Goal: Book appointment/travel/reservation

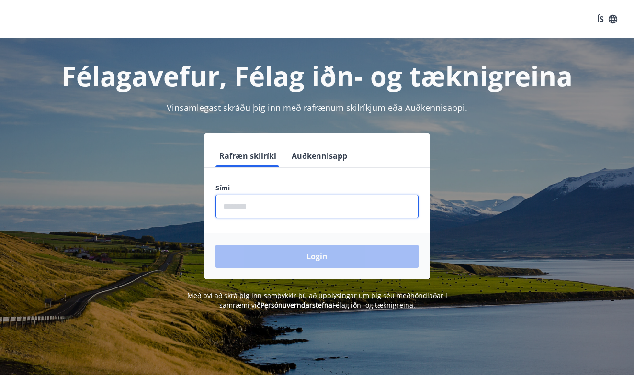
click at [254, 212] on input "phone" at bounding box center [316, 206] width 203 height 23
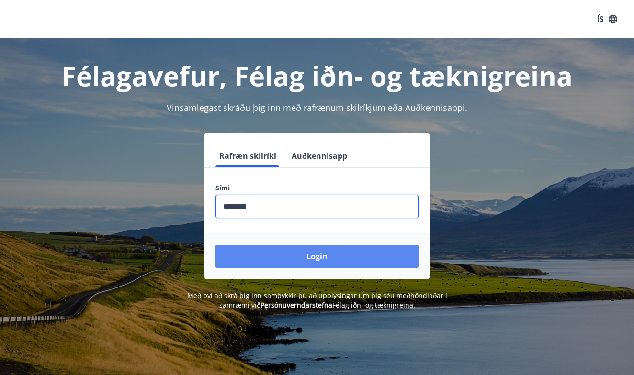
type input "********"
click at [268, 253] on button "Login" at bounding box center [316, 256] width 203 height 23
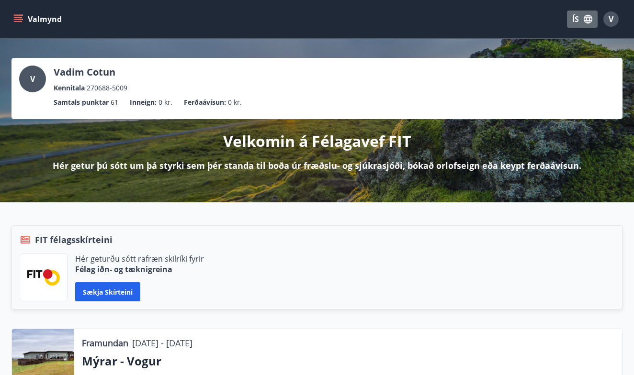
click at [577, 18] on button "ÍS" at bounding box center [582, 19] width 31 height 17
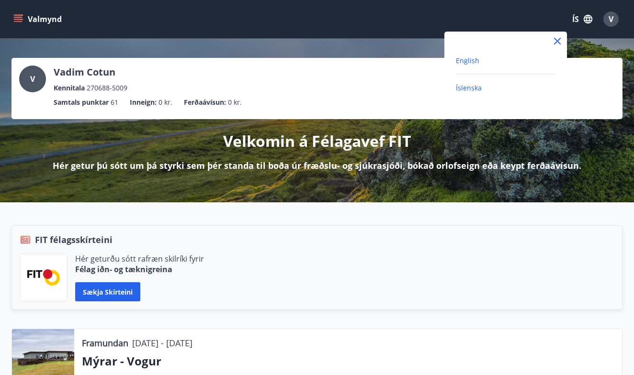
click at [477, 62] on span "English" at bounding box center [467, 60] width 23 height 9
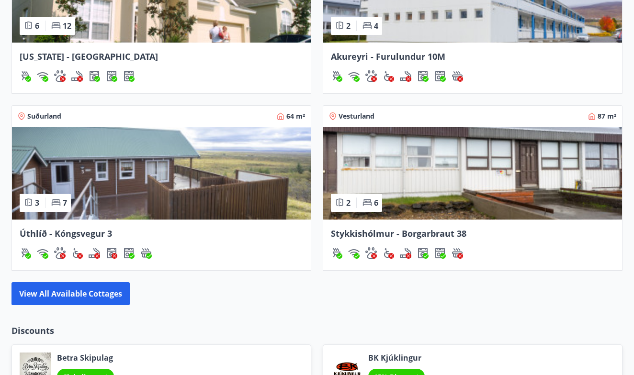
scroll to position [1000, 0]
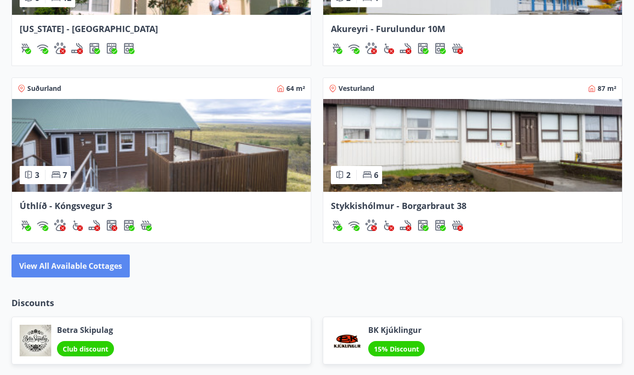
click at [100, 256] on button "View all available cottages" at bounding box center [70, 266] width 118 height 23
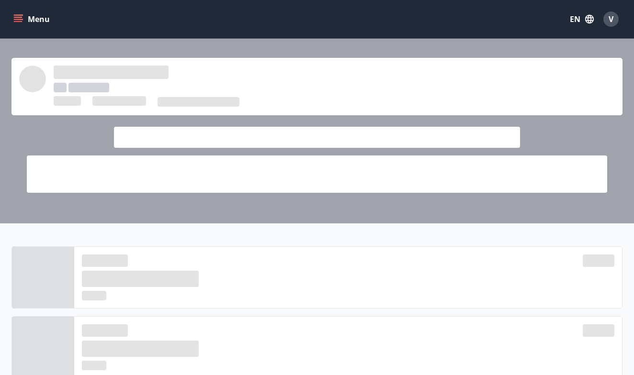
scroll to position [1000, 0]
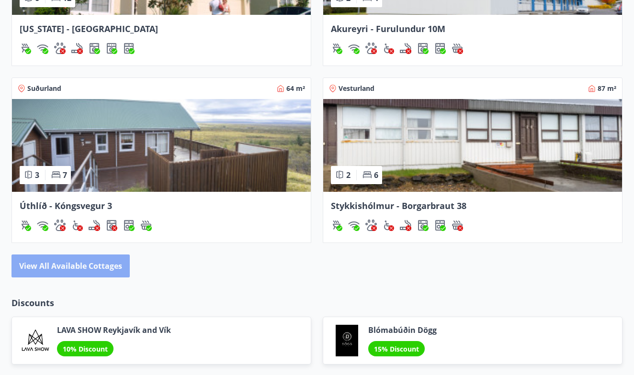
click at [76, 255] on button "View all available cottages" at bounding box center [70, 266] width 118 height 23
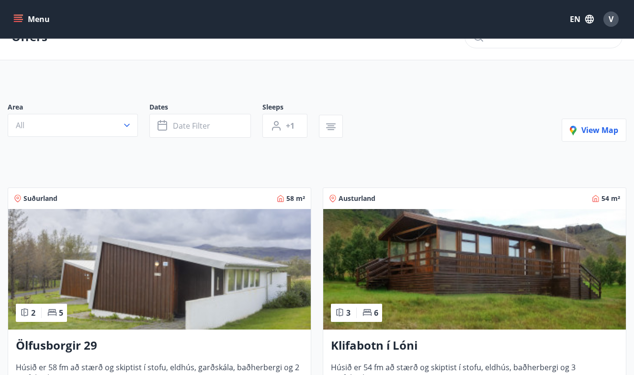
scroll to position [23, 0]
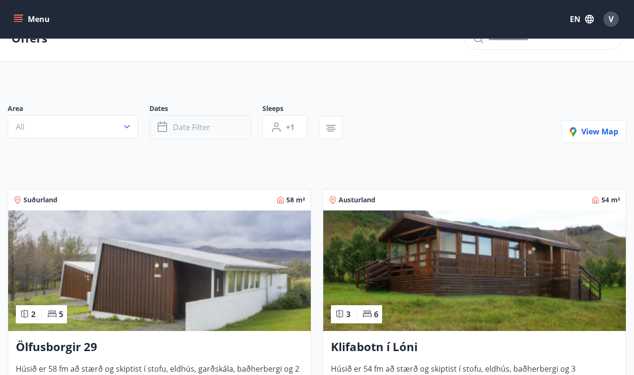
click at [219, 124] on button "Date filter" at bounding box center [199, 127] width 101 height 24
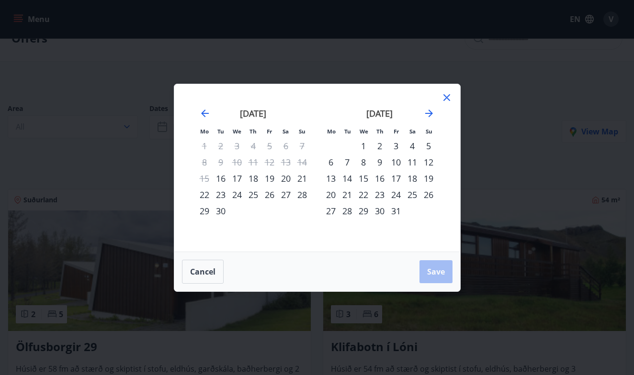
click at [412, 147] on div "4" at bounding box center [412, 146] width 16 height 16
click at [428, 148] on div "5" at bounding box center [428, 146] width 16 height 16
click at [398, 144] on div "3" at bounding box center [396, 146] width 16 height 16
click at [391, 145] on div "3" at bounding box center [396, 146] width 16 height 16
click at [330, 165] on div "6" at bounding box center [331, 162] width 16 height 16
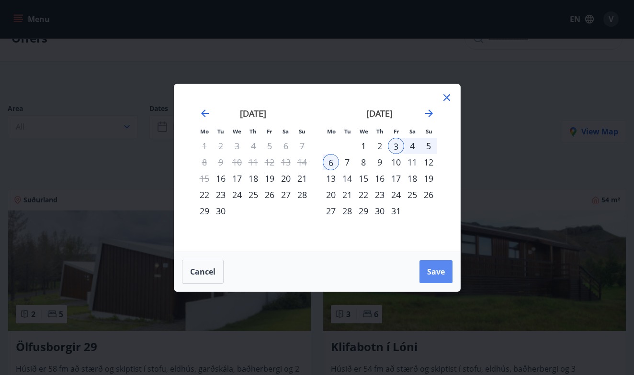
click at [431, 274] on span "Save" at bounding box center [436, 272] width 18 height 11
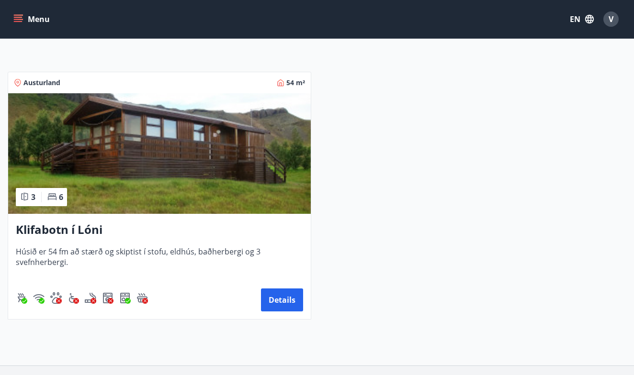
scroll to position [141, 0]
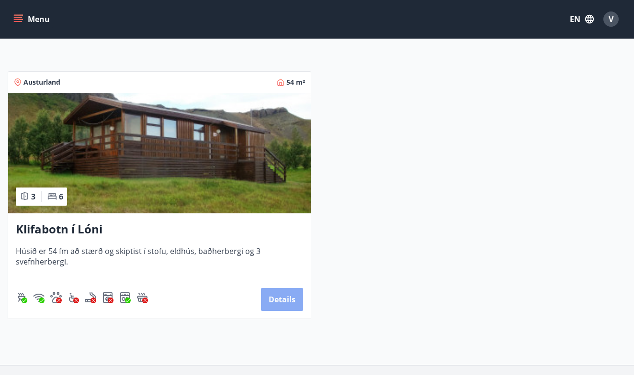
click at [280, 299] on button "Details" at bounding box center [282, 299] width 42 height 23
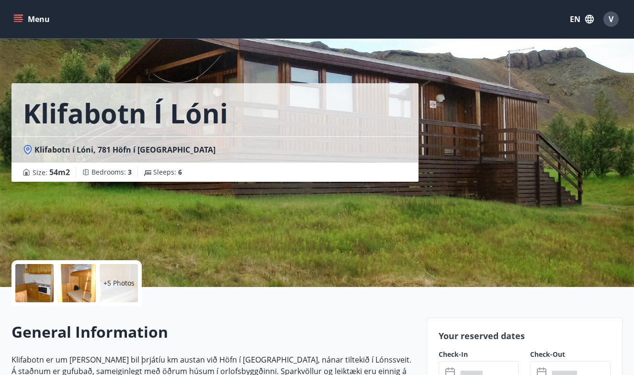
click at [41, 284] on div at bounding box center [34, 283] width 38 height 38
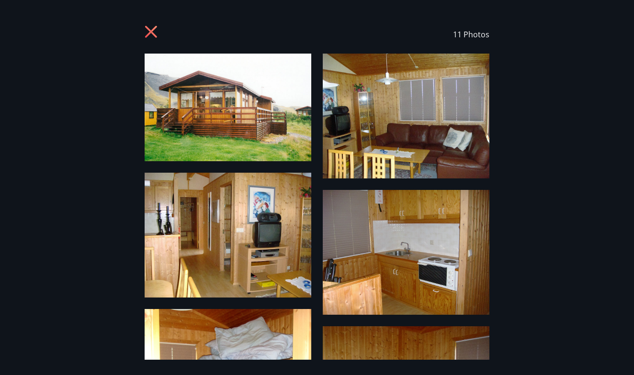
click at [153, 31] on icon at bounding box center [152, 32] width 15 height 15
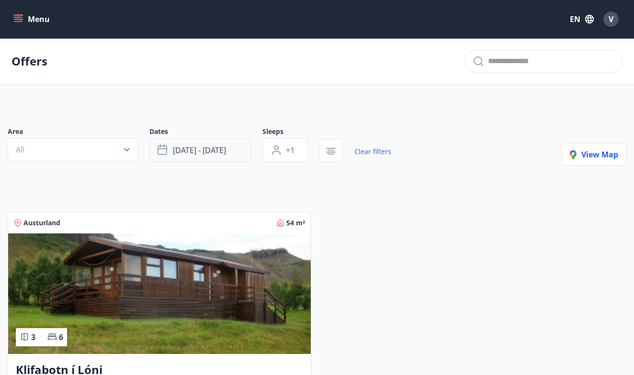
click at [179, 150] on span "[DATE] - [DATE]" at bounding box center [199, 150] width 53 height 11
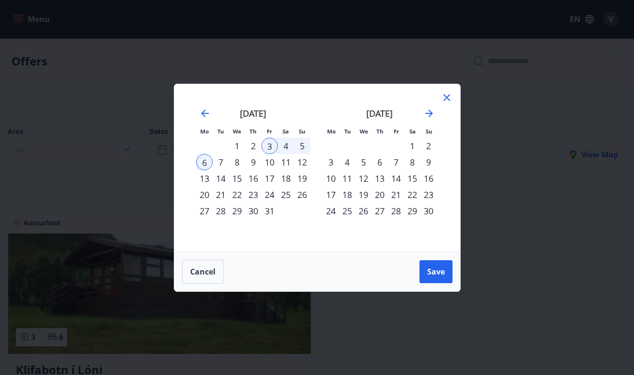
click at [271, 148] on div "3" at bounding box center [269, 146] width 16 height 16
click at [208, 160] on div "6" at bounding box center [204, 162] width 16 height 16
click at [269, 161] on div "10" at bounding box center [269, 162] width 16 height 16
click at [211, 180] on div "13" at bounding box center [204, 178] width 16 height 16
click at [434, 275] on span "Save" at bounding box center [436, 272] width 18 height 11
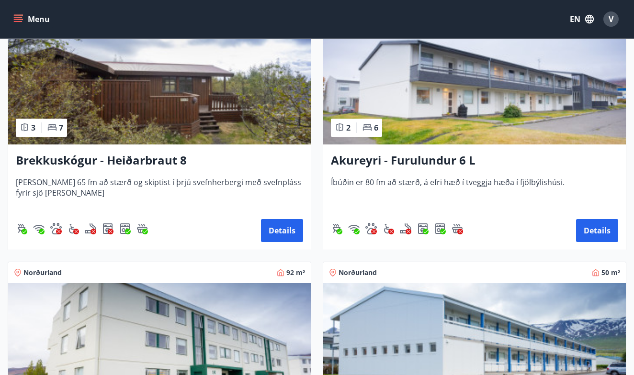
scroll to position [733, 0]
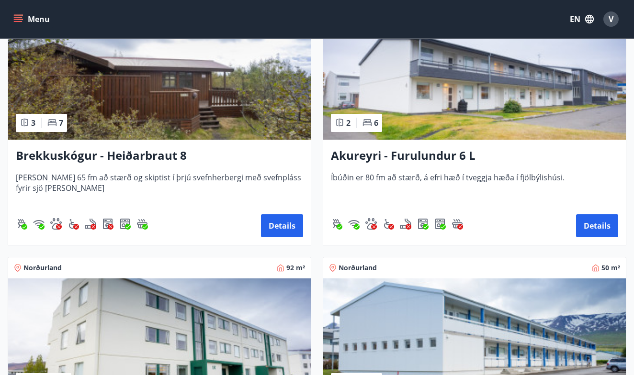
click at [251, 124] on img at bounding box center [159, 79] width 302 height 121
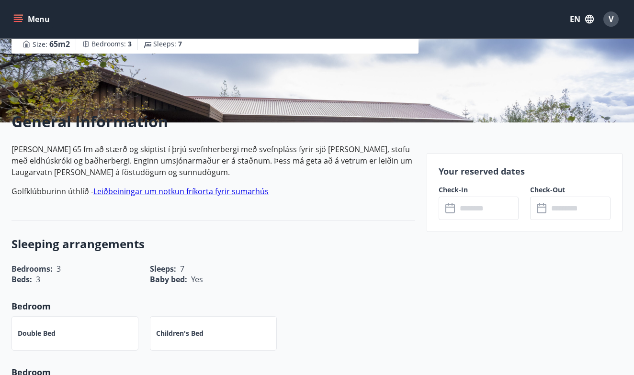
scroll to position [167, 0]
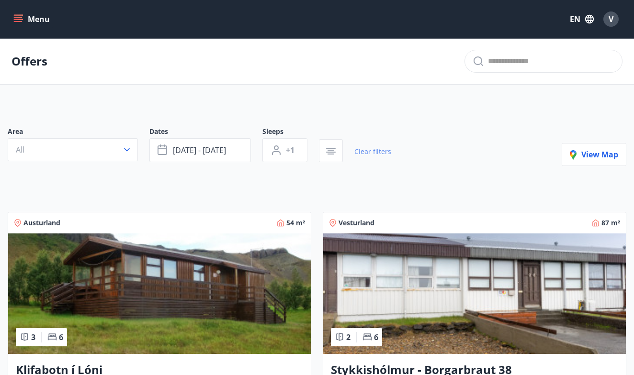
click at [366, 155] on link "Clear filters" at bounding box center [372, 151] width 37 height 21
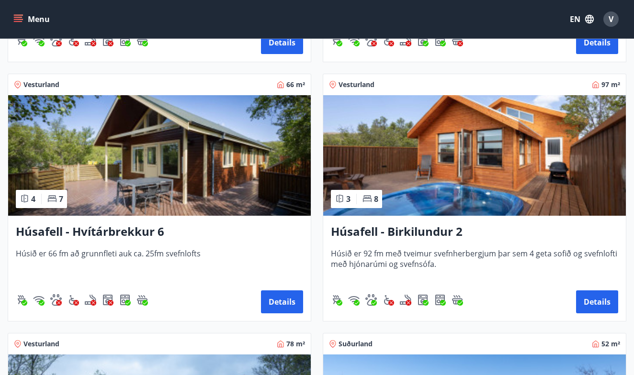
scroll to position [659, 0]
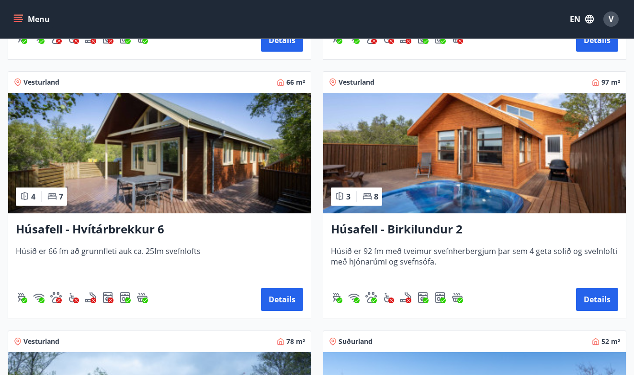
click at [446, 168] on img at bounding box center [474, 153] width 302 height 121
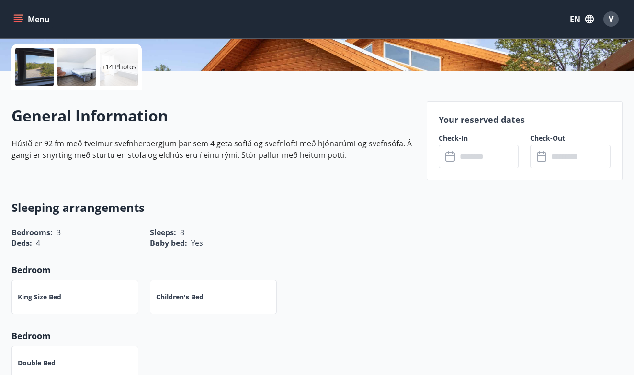
scroll to position [217, 0]
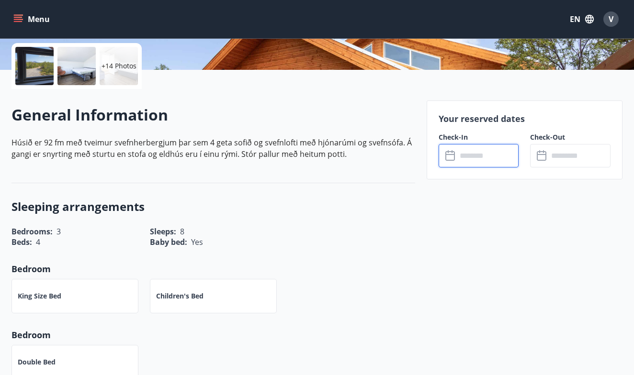
click at [472, 152] on input "text" at bounding box center [488, 155] width 62 height 23
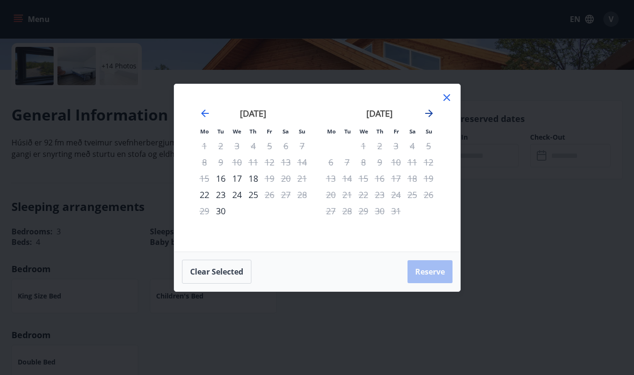
click at [430, 112] on icon "Move forward to switch to the next month." at bounding box center [428, 113] width 11 height 11
click at [445, 101] on icon at bounding box center [446, 97] width 11 height 11
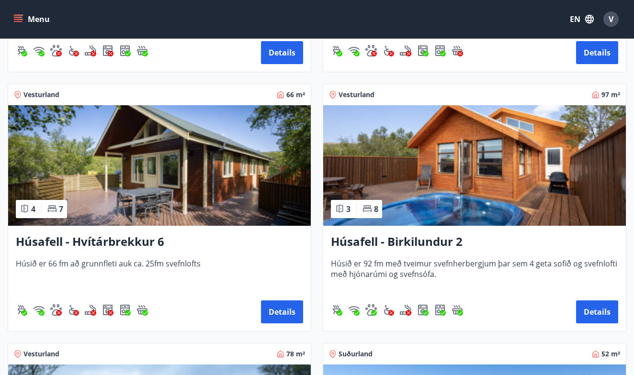
scroll to position [652, 0]
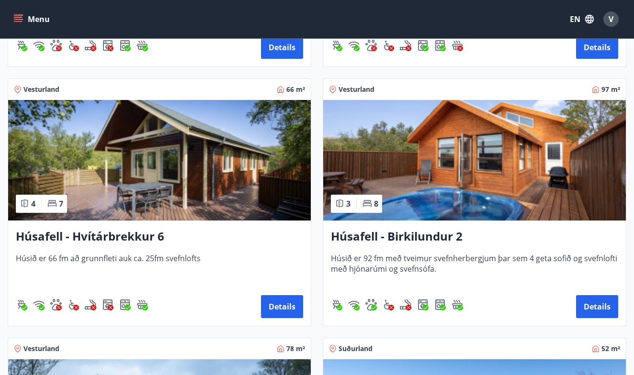
click at [201, 165] on img at bounding box center [159, 160] width 302 height 121
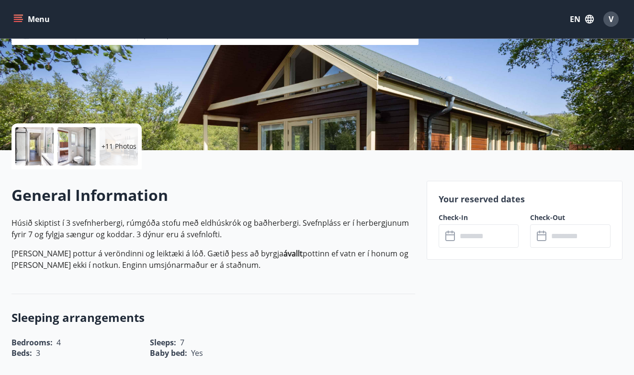
scroll to position [138, 0]
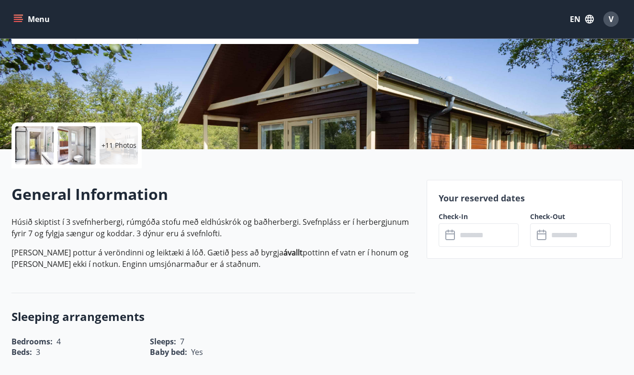
click at [478, 206] on div "Your reserved dates Check-In ​ ​ Check-Out ​ ​" at bounding box center [524, 219] width 196 height 79
click at [471, 230] on input "text" at bounding box center [488, 234] width 62 height 23
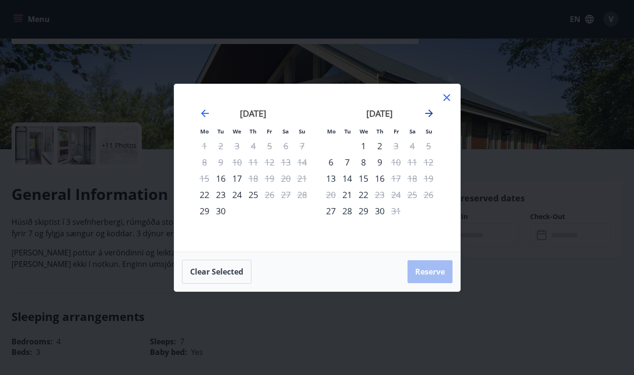
click at [433, 112] on icon "Move forward to switch to the next month." at bounding box center [428, 113] width 11 height 11
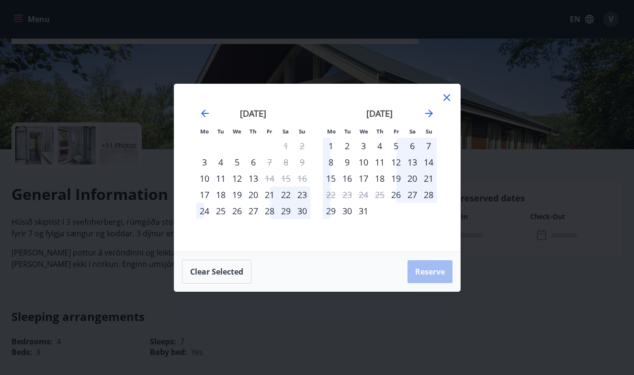
click at [447, 96] on icon at bounding box center [446, 97] width 11 height 11
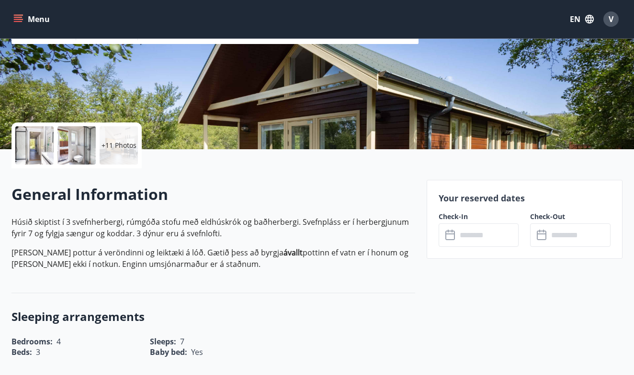
click at [224, 114] on div "Húsafell - Hvítárbrekkur 6 Hvítárbrekku 6 - Húsafelli - 311 Borgarnesi Size : 6…" at bounding box center [214, 5] width 407 height 287
click at [37, 143] on div at bounding box center [34, 145] width 38 height 38
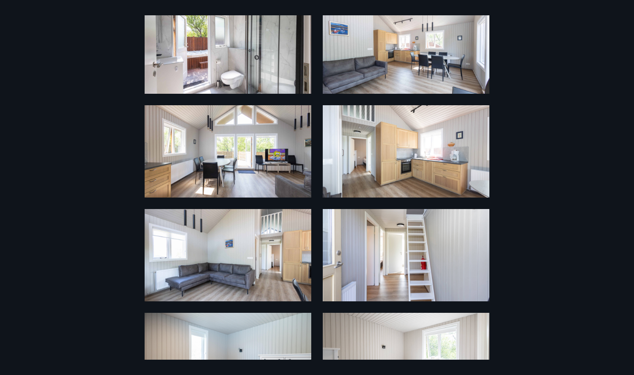
scroll to position [376, 0]
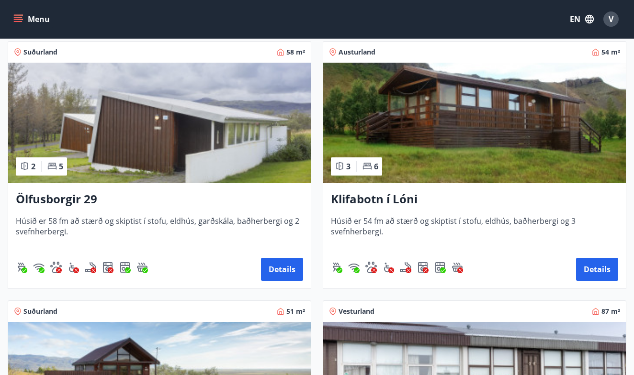
scroll to position [174, 0]
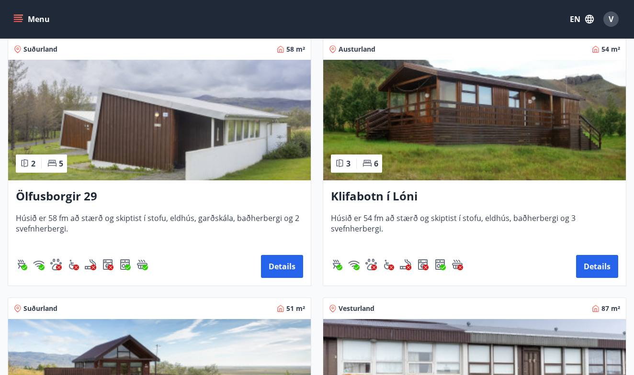
click at [415, 127] on img at bounding box center [474, 120] width 302 height 121
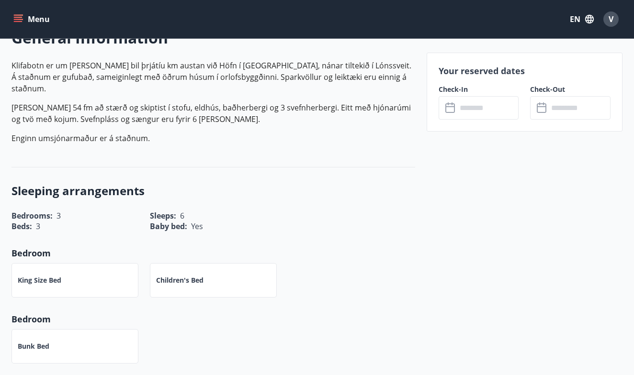
scroll to position [287, 0]
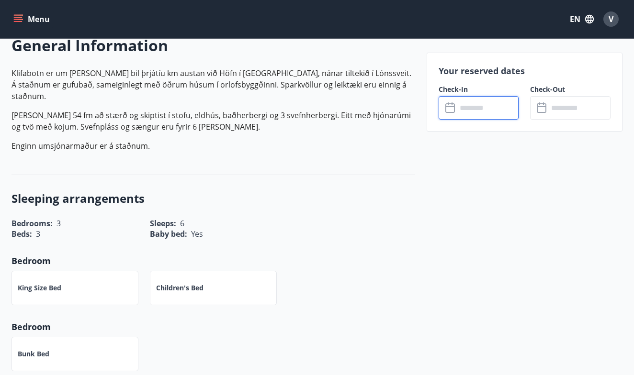
click at [490, 107] on input "text" at bounding box center [488, 107] width 62 height 23
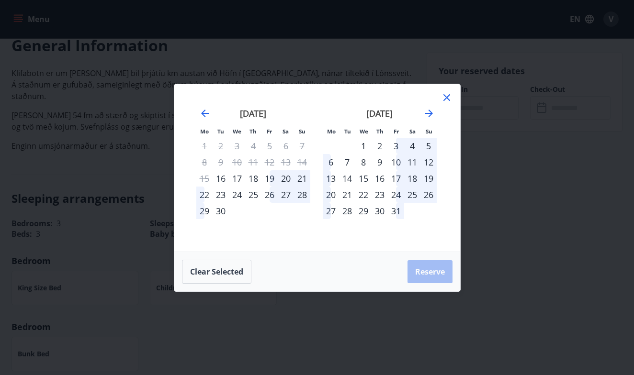
click at [448, 99] on icon at bounding box center [446, 97] width 7 height 7
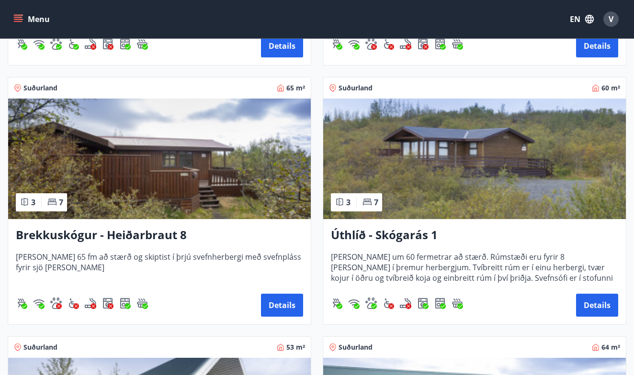
scroll to position [1957, 0]
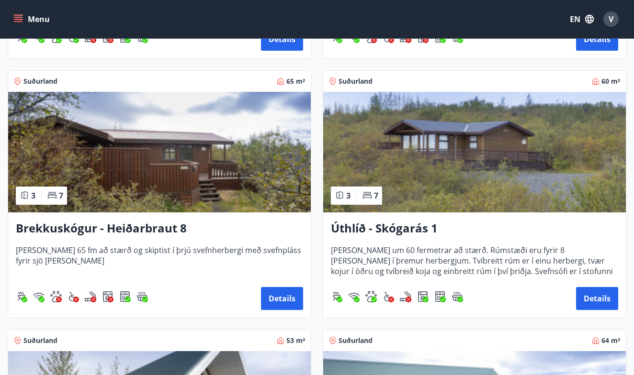
click at [438, 150] on img at bounding box center [474, 152] width 302 height 121
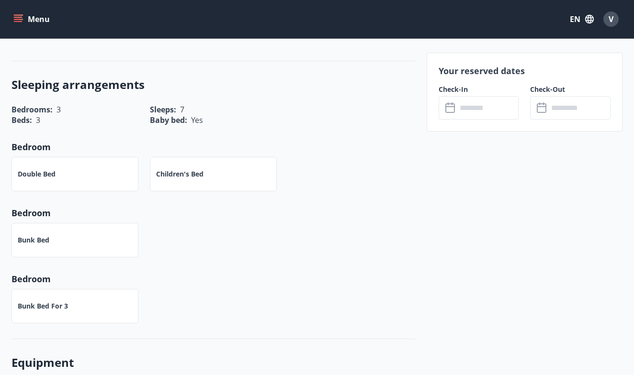
scroll to position [450, 0]
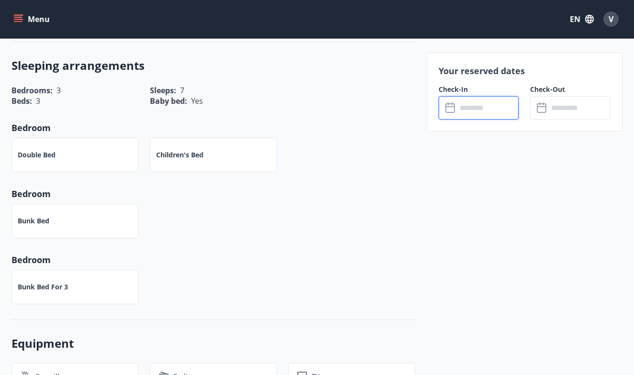
click at [475, 113] on input "text" at bounding box center [488, 107] width 62 height 23
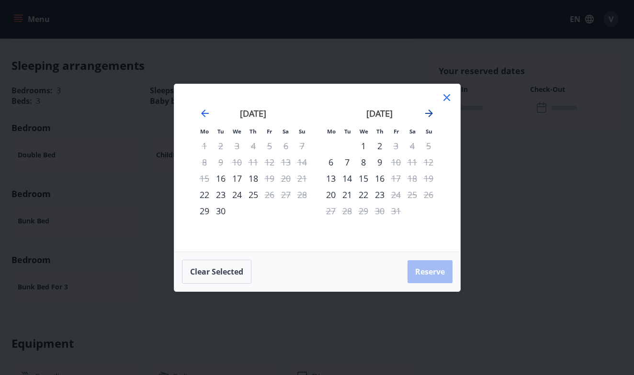
click at [431, 112] on icon "Move forward to switch to the next month." at bounding box center [429, 114] width 8 height 8
click at [449, 96] on icon at bounding box center [446, 97] width 11 height 11
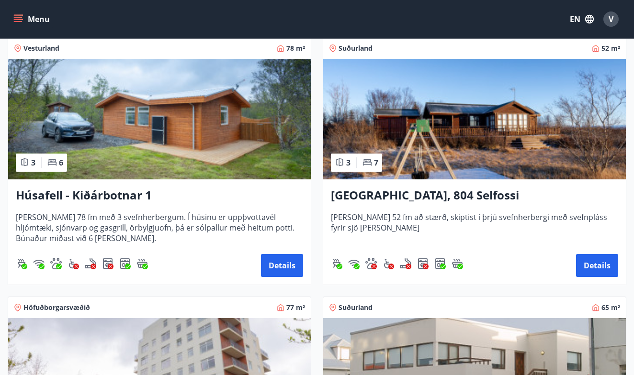
scroll to position [957, 0]
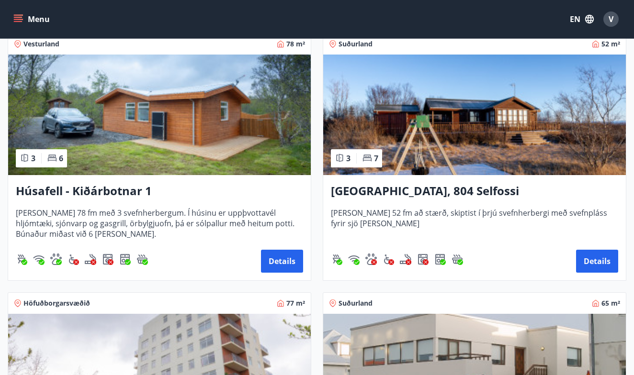
click at [155, 132] on img at bounding box center [159, 115] width 302 height 121
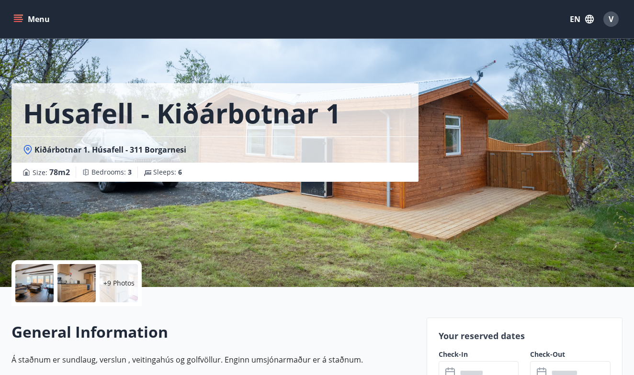
click at [103, 277] on div "+9 Photos" at bounding box center [119, 283] width 38 height 38
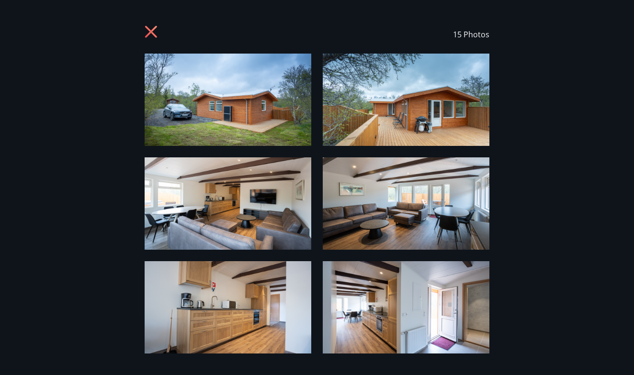
click at [149, 31] on icon at bounding box center [151, 32] width 12 height 12
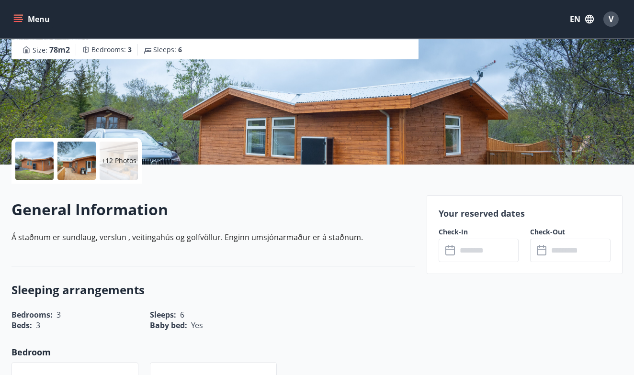
scroll to position [129, 0]
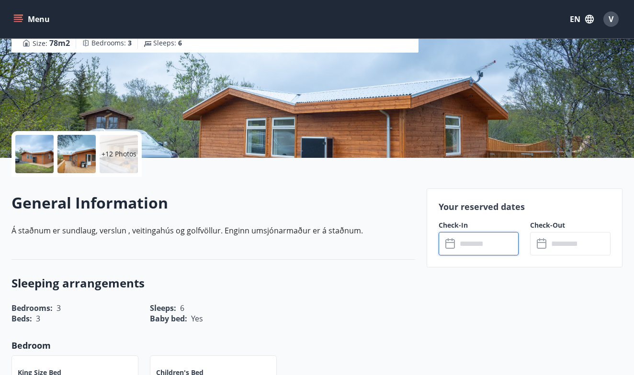
click at [468, 245] on input "text" at bounding box center [488, 243] width 62 height 23
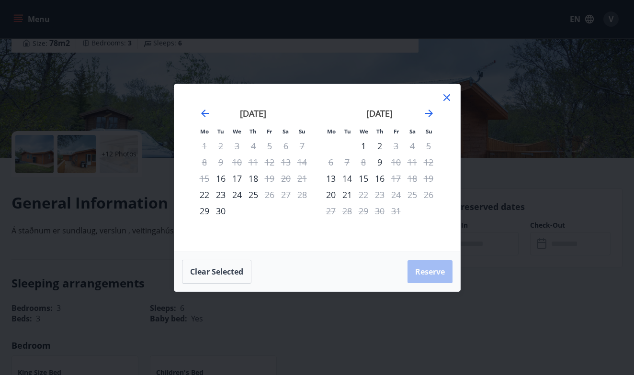
click at [450, 103] on icon at bounding box center [446, 97] width 11 height 11
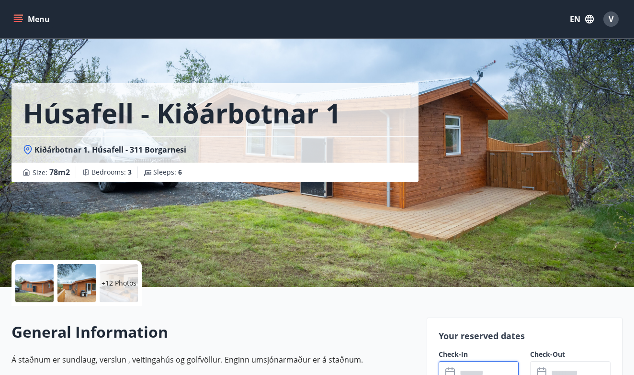
scroll to position [0, 0]
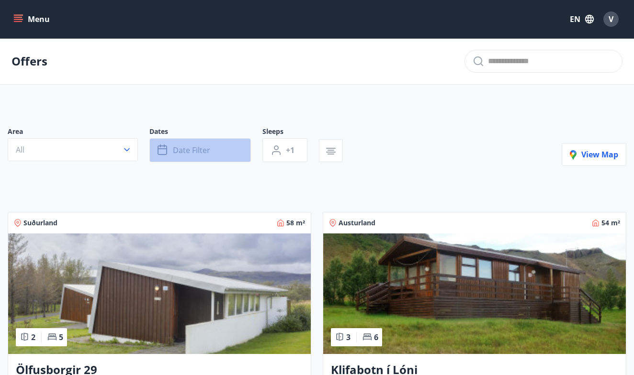
click at [220, 144] on button "Date filter" at bounding box center [199, 150] width 101 height 24
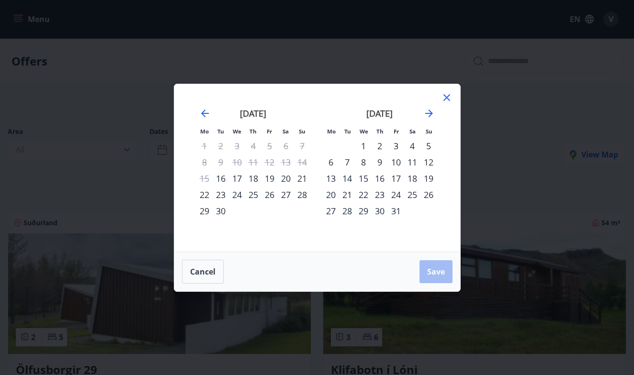
click at [409, 146] on div "4" at bounding box center [412, 146] width 16 height 16
click at [396, 144] on div "3" at bounding box center [396, 146] width 16 height 16
click at [335, 161] on div "6" at bounding box center [331, 162] width 16 height 16
click at [406, 146] on div "4" at bounding box center [412, 146] width 16 height 16
click at [425, 147] on div "5" at bounding box center [428, 146] width 16 height 16
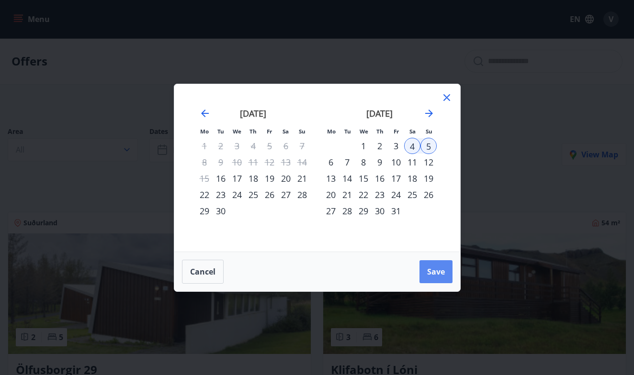
click at [434, 274] on span "Save" at bounding box center [436, 272] width 18 height 11
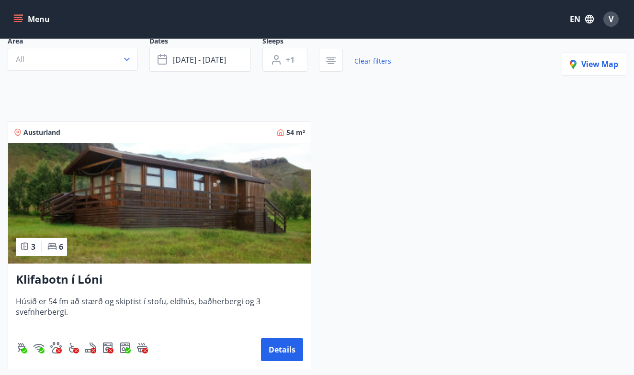
scroll to position [94, 0]
